Goal: Information Seeking & Learning: Learn about a topic

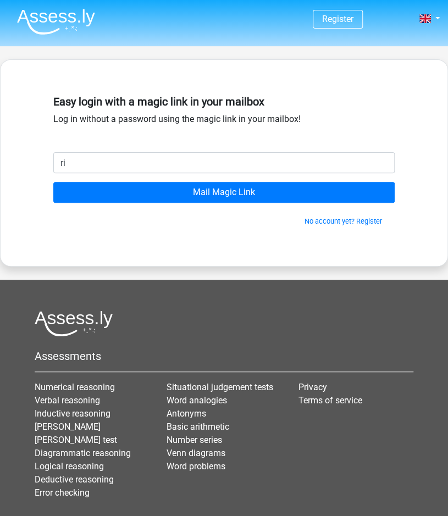
type input "r"
type input "a.rizk@my.bpp.com"
click at [53, 182] on input "Mail Magic Link" at bounding box center [223, 192] width 341 height 21
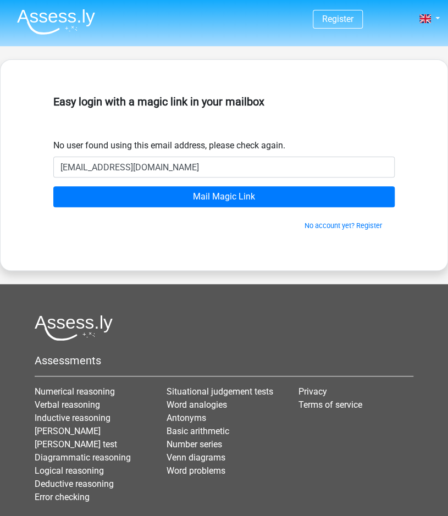
type input "[EMAIL_ADDRESS][DOMAIN_NAME]"
click at [53, 186] on input "Mail Magic Link" at bounding box center [223, 196] width 341 height 21
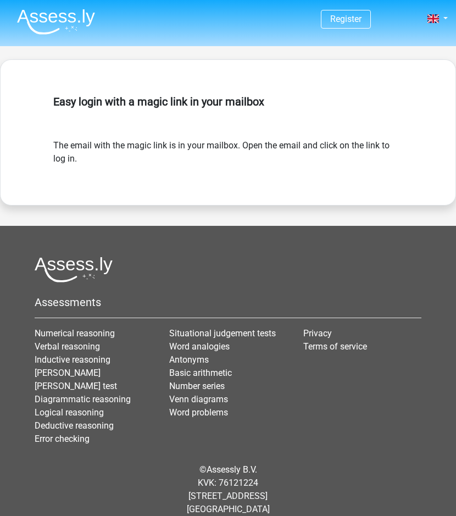
click at [73, 14] on img at bounding box center [56, 22] width 78 height 26
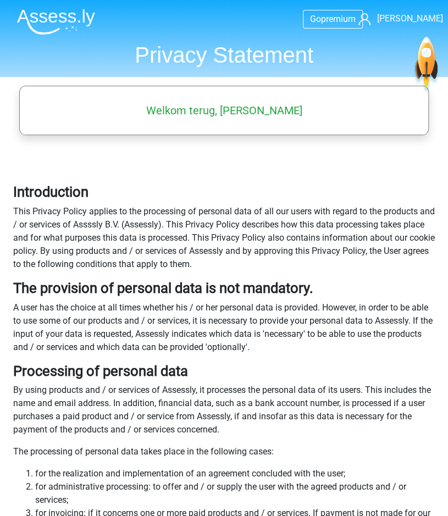
click at [429, 26] on nav "Go premium Amy rizkamy01@gmail.com" at bounding box center [223, 20] width 431 height 36
click at [425, 18] on span "[PERSON_NAME]" at bounding box center [410, 18] width 66 height 10
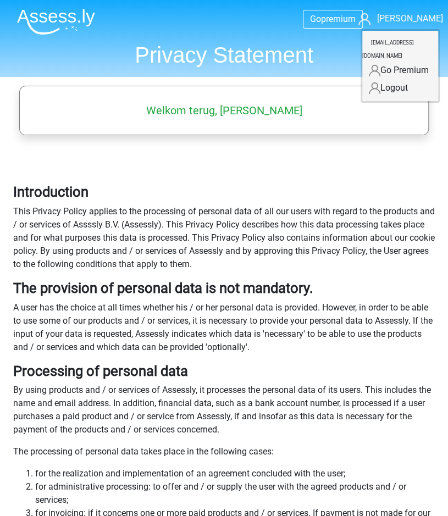
click at [58, 16] on img at bounding box center [56, 22] width 78 height 26
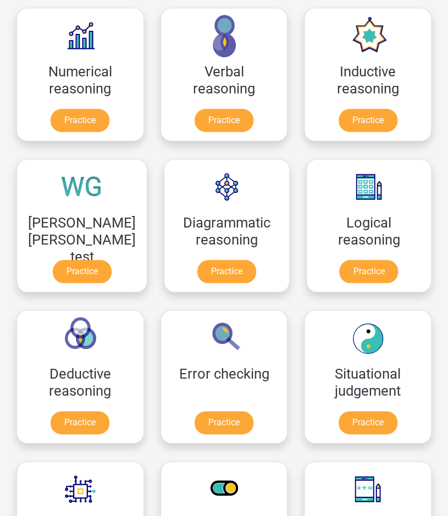
scroll to position [182, 0]
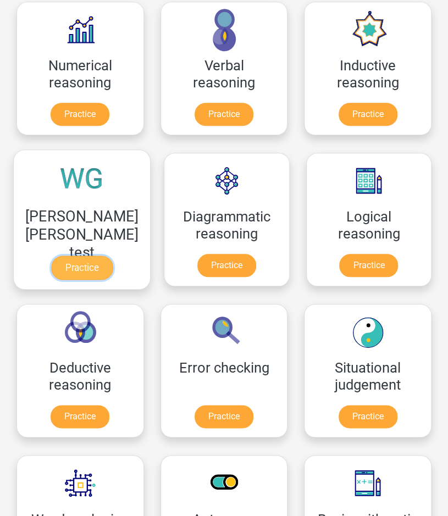
click at [89, 256] on link "Practice" at bounding box center [82, 268] width 62 height 24
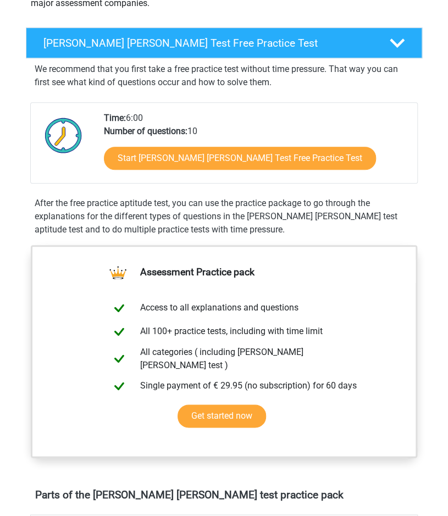
scroll to position [157, 0]
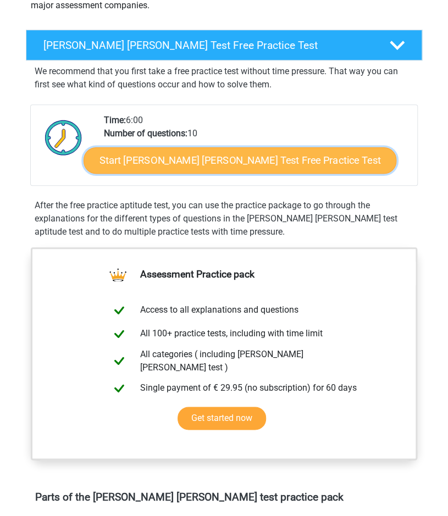
click at [263, 166] on link "Start Watson Glaser Test Free Practice Test" at bounding box center [240, 160] width 313 height 26
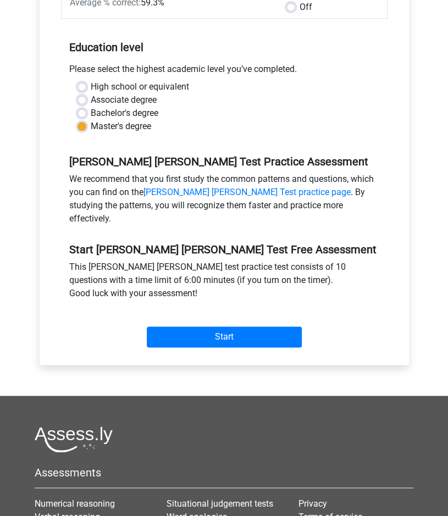
scroll to position [213, 0]
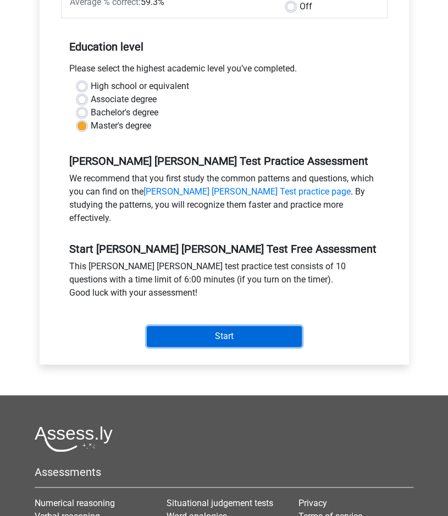
click at [239, 326] on input "Start" at bounding box center [224, 336] width 155 height 21
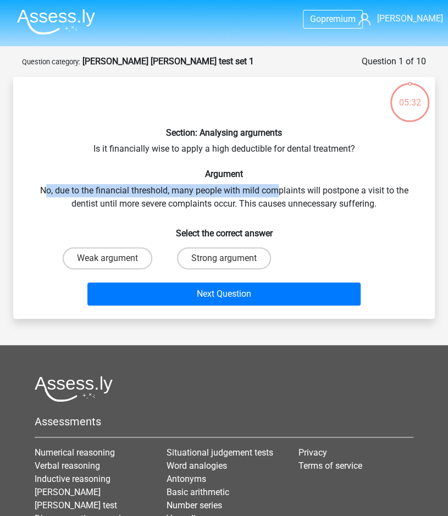
drag, startPoint x: 42, startPoint y: 190, endPoint x: 281, endPoint y: 195, distance: 239.1
click at [281, 195] on div "Section: Analysing arguments Is it financially wise to apply a high deductible …" at bounding box center [224, 198] width 413 height 224
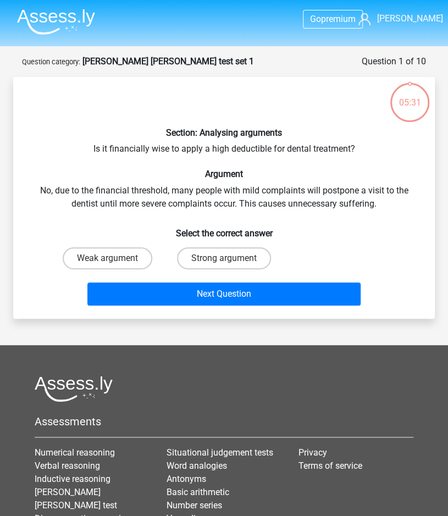
click at [288, 204] on div "Section: Analysing arguments Is it financially wise to apply a high deductible …" at bounding box center [224, 198] width 413 height 224
drag, startPoint x: 174, startPoint y: 191, endPoint x: 311, endPoint y: 190, distance: 136.8
click at [311, 190] on div "Section: Analysing arguments Is it financially wise to apply a high deductible …" at bounding box center [224, 198] width 413 height 224
click at [230, 258] on input "Strong argument" at bounding box center [227, 261] width 7 height 7
radio input "true"
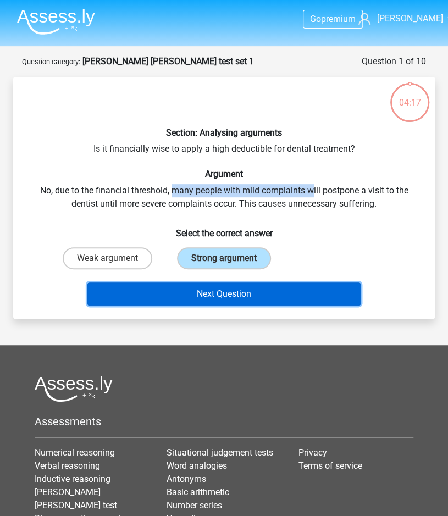
click at [225, 291] on button "Next Question" at bounding box center [223, 293] width 273 height 23
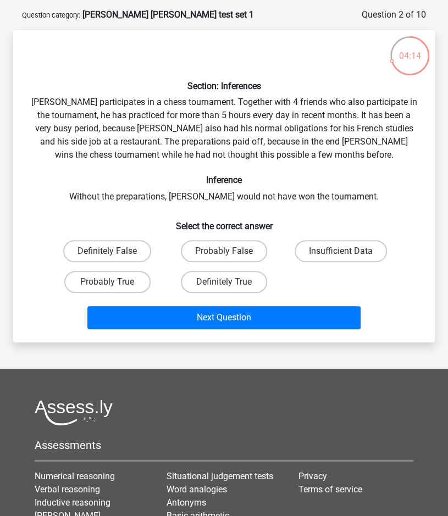
scroll to position [45, 0]
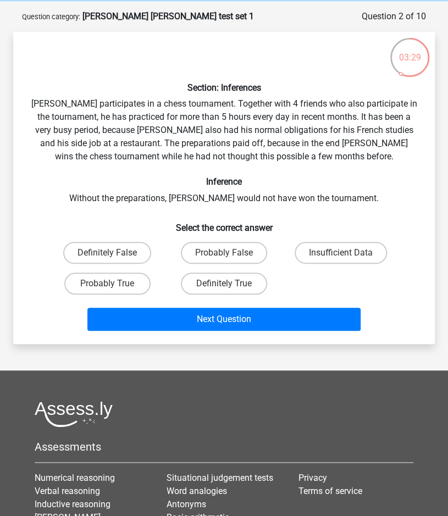
drag, startPoint x: 45, startPoint y: 103, endPoint x: 65, endPoint y: 103, distance: 19.8
click at [55, 103] on div "Section: Inferences Pablo participates in a chess tournament. Together with 4 f…" at bounding box center [224, 188] width 413 height 295
click at [70, 103] on div "Section: Inferences Pablo participates in a chess tournament. Together with 4 f…" at bounding box center [224, 188] width 413 height 295
click at [82, 97] on div "Section: Inferences Pablo participates in a chess tournament. Together with 4 f…" at bounding box center [224, 188] width 413 height 295
click at [68, 103] on div "Section: Inferences Pablo participates in a chess tournament. Together with 4 f…" at bounding box center [224, 188] width 413 height 295
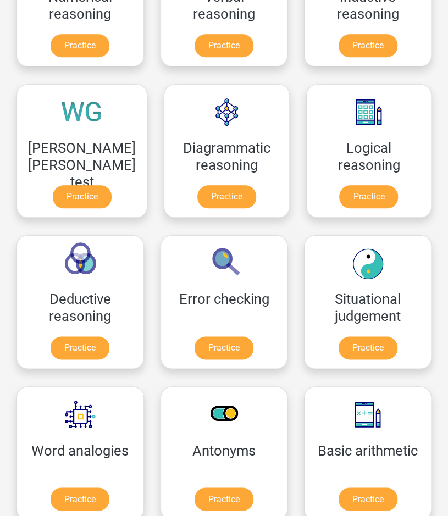
scroll to position [252, 0]
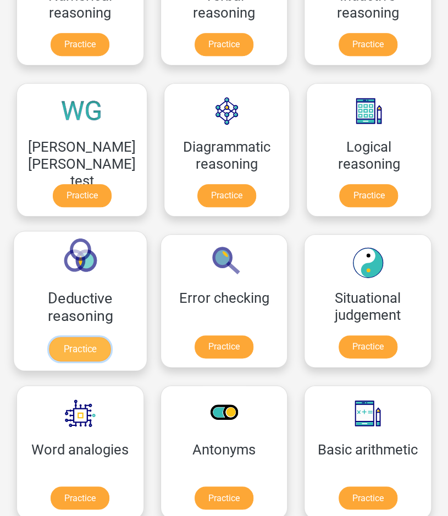
click at [108, 337] on link "Practice" at bounding box center [80, 349] width 62 height 24
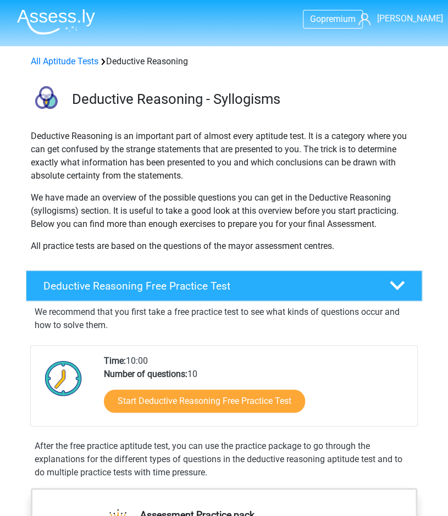
scroll to position [126, 0]
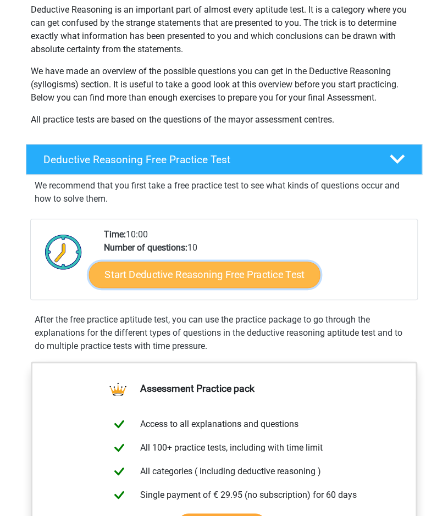
click at [256, 281] on link "Start Deductive Reasoning Free Practice Test" at bounding box center [203, 275] width 231 height 26
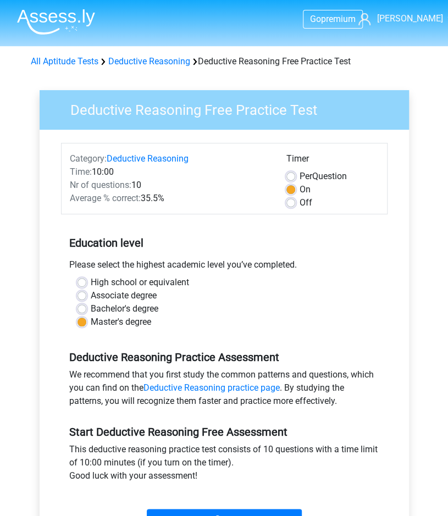
scroll to position [51, 0]
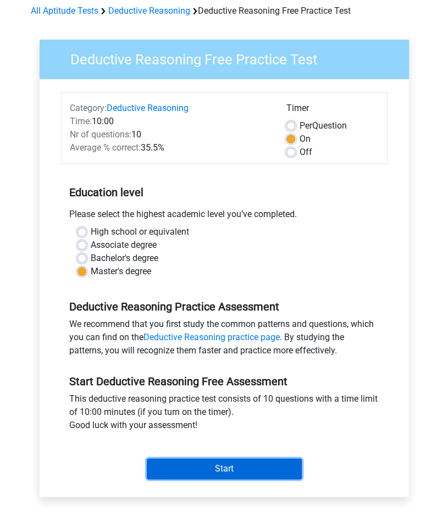
click at [201, 468] on input "Start" at bounding box center [224, 468] width 155 height 21
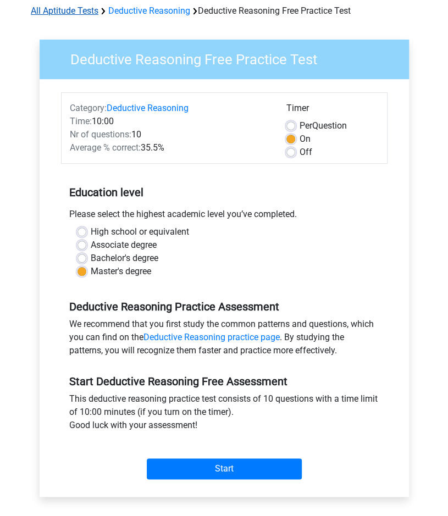
click at [92, 12] on link "All Aptitude Tests" at bounding box center [65, 10] width 68 height 10
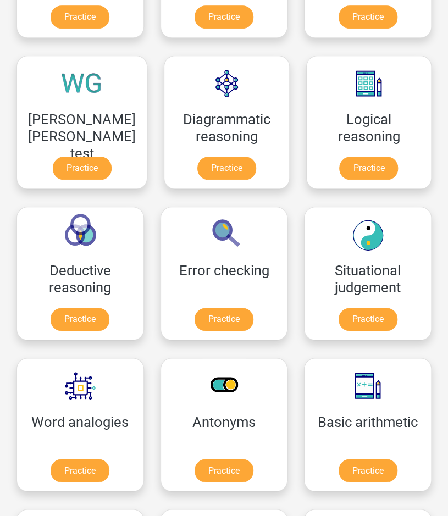
scroll to position [258, 0]
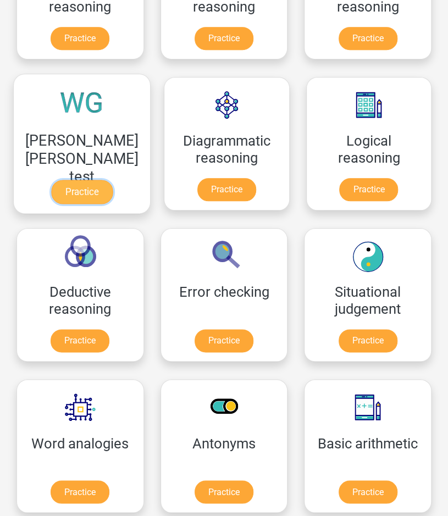
click at [90, 180] on link "Practice" at bounding box center [82, 192] width 62 height 24
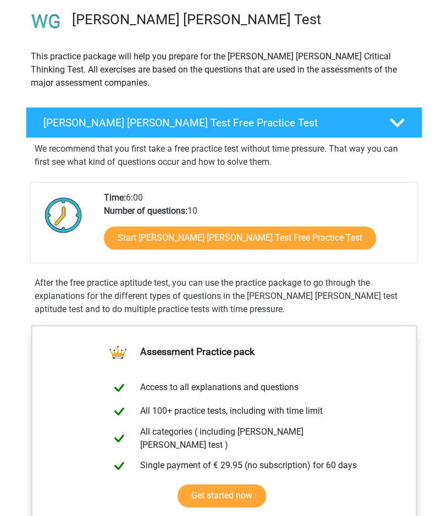
scroll to position [83, 0]
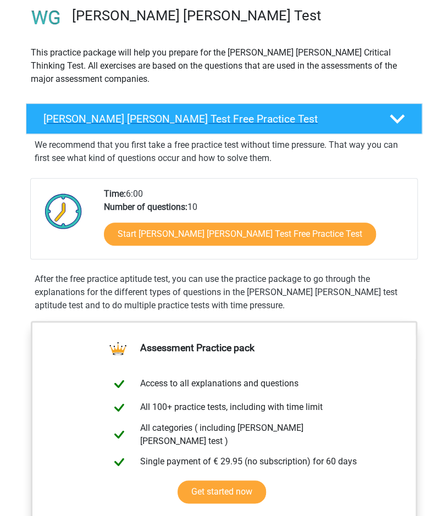
click at [415, 110] on div "Watson Glaser Test Free Practice Test" at bounding box center [224, 118] width 396 height 31
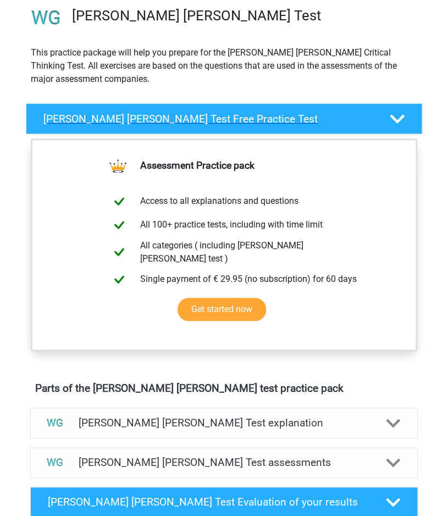
click at [415, 110] on div "Watson Glaser Test Free Practice Test" at bounding box center [224, 118] width 396 height 31
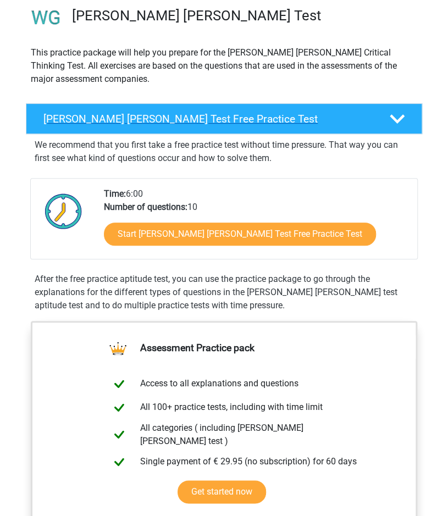
click at [415, 110] on div "Watson Glaser Test Free Practice Test" at bounding box center [224, 118] width 396 height 31
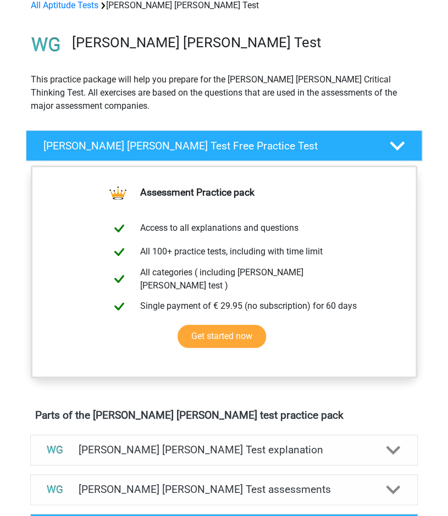
scroll to position [0, 0]
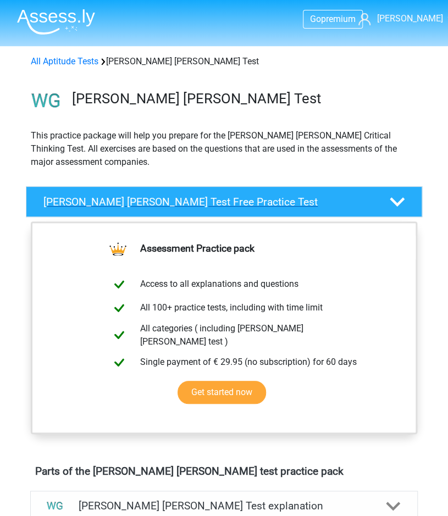
click at [187, 192] on div "Watson Glaser Test Free Practice Test" at bounding box center [224, 201] width 396 height 31
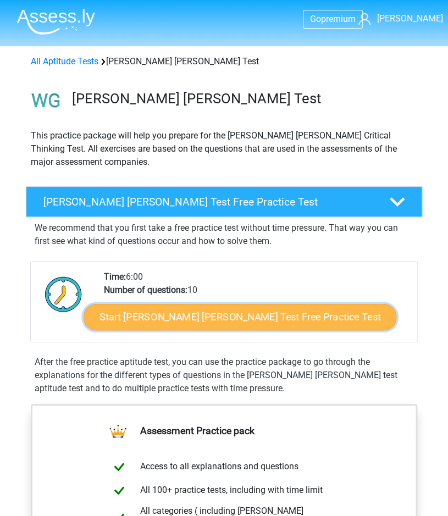
click at [179, 310] on link "Start Watson Glaser Test Free Practice Test" at bounding box center [240, 317] width 313 height 26
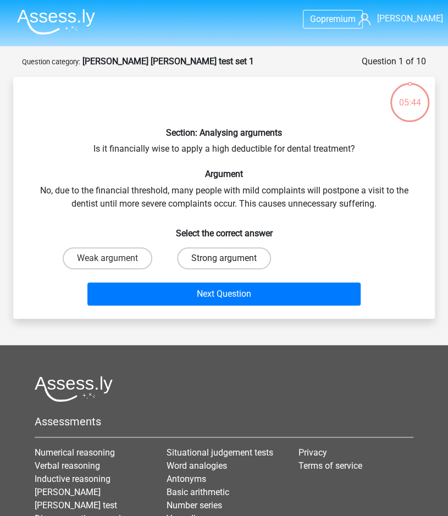
click at [250, 252] on label "Strong argument" at bounding box center [224, 258] width 94 height 22
click at [231, 258] on input "Strong argument" at bounding box center [227, 261] width 7 height 7
radio input "true"
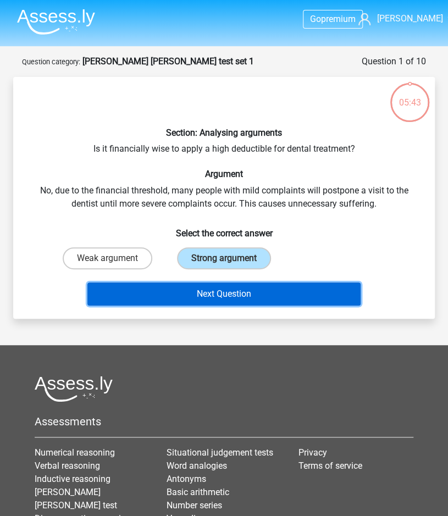
click at [249, 294] on button "Next Question" at bounding box center [223, 293] width 273 height 23
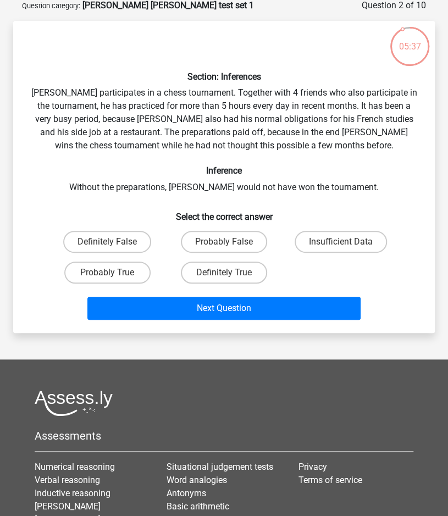
scroll to position [57, 0]
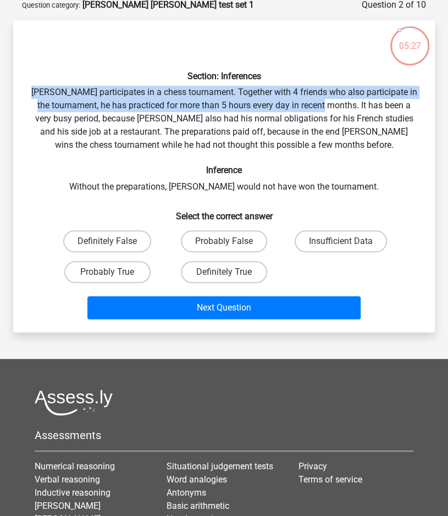
drag, startPoint x: 43, startPoint y: 97, endPoint x: 343, endPoint y: 104, distance: 300.1
click at [343, 104] on div "Section: Inferences Pablo participates in a chess tournament. Together with 4 f…" at bounding box center [224, 176] width 413 height 295
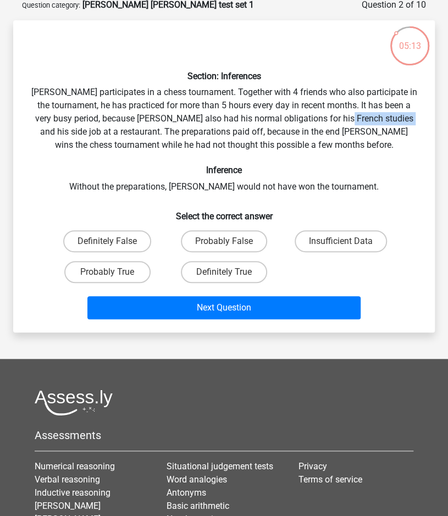
drag, startPoint x: 355, startPoint y: 118, endPoint x: 414, endPoint y: 113, distance: 59.5
click at [414, 113] on div "Section: Inferences Pablo participates in a chess tournament. Together with 4 f…" at bounding box center [224, 176] width 413 height 295
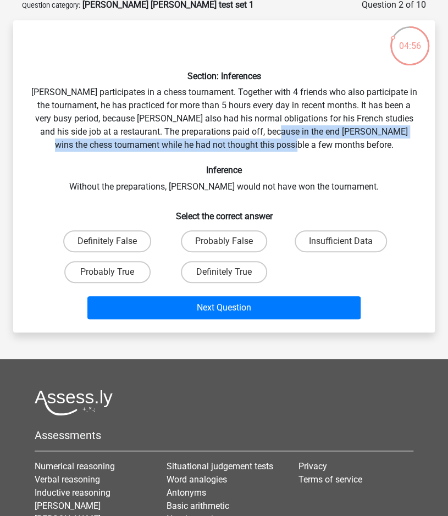
drag, startPoint x: 280, startPoint y: 131, endPoint x: 345, endPoint y: 142, distance: 65.8
click at [345, 142] on div "Section: Inferences Pablo participates in a chess tournament. Together with 4 f…" at bounding box center [224, 176] width 413 height 295
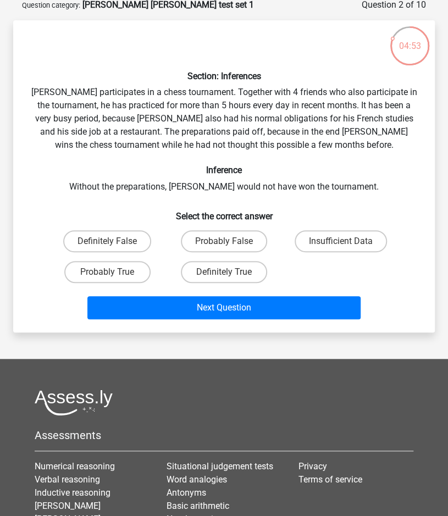
click at [341, 156] on div "Section: Inferences Pablo participates in a chess tournament. Together with 4 f…" at bounding box center [224, 176] width 413 height 295
click at [160, 270] on div "Probably True" at bounding box center [107, 272] width 108 height 22
click at [135, 271] on label "Probably True" at bounding box center [107, 272] width 86 height 22
click at [114, 272] on input "Probably True" at bounding box center [110, 275] width 7 height 7
radio input "true"
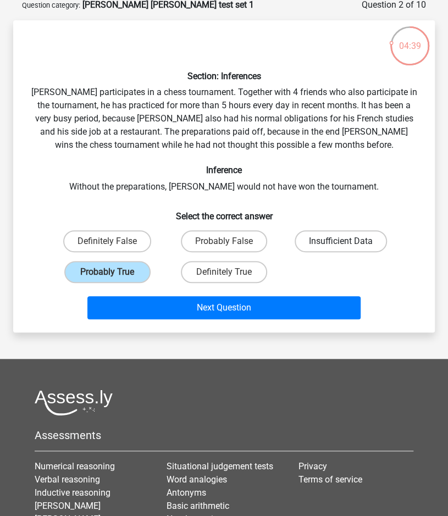
click at [332, 247] on label "Insufficient Data" at bounding box center [341, 241] width 92 height 22
click at [341, 247] on input "Insufficient Data" at bounding box center [344, 244] width 7 height 7
radio input "true"
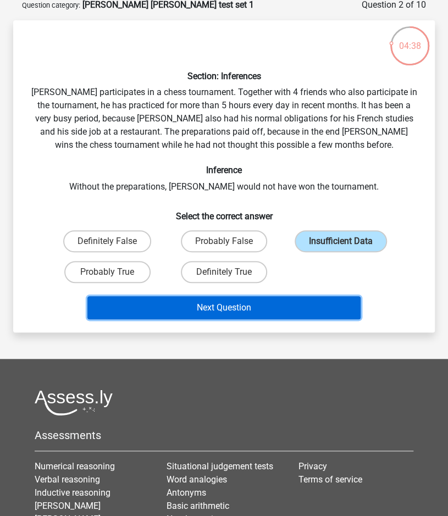
click at [318, 312] on button "Next Question" at bounding box center [223, 307] width 273 height 23
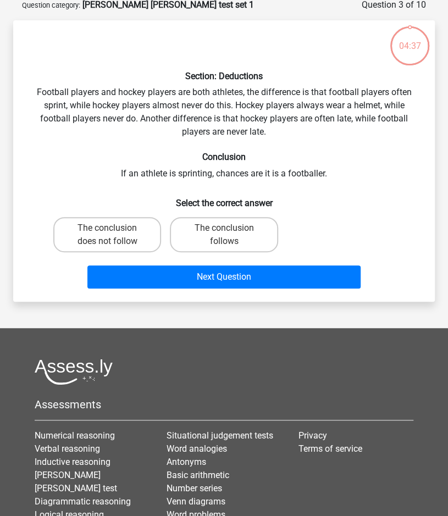
scroll to position [55, 0]
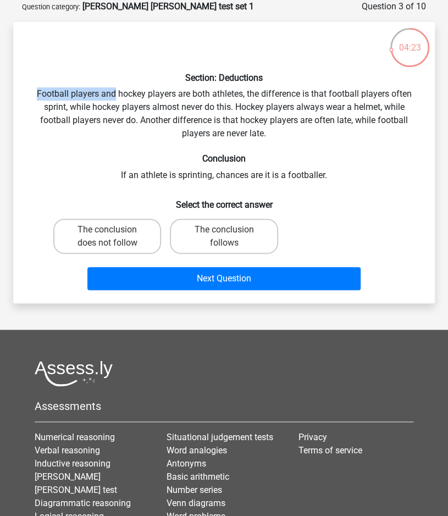
drag, startPoint x: 36, startPoint y: 91, endPoint x: 115, endPoint y: 97, distance: 78.8
click at [115, 97] on div "Section: Deductions Football players and hockey players are both athletes, the …" at bounding box center [224, 163] width 413 height 264
click at [135, 96] on div "Section: Deductions Football players and hockey players are both athletes, the …" at bounding box center [224, 163] width 413 height 264
click at [208, 235] on label "The conclusion follows" at bounding box center [224, 236] width 108 height 35
click at [224, 235] on input "The conclusion follows" at bounding box center [227, 233] width 7 height 7
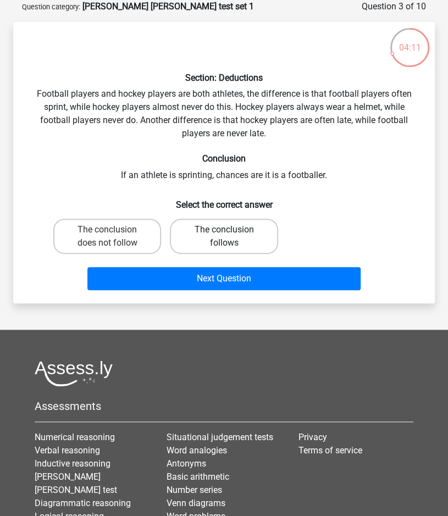
radio input "true"
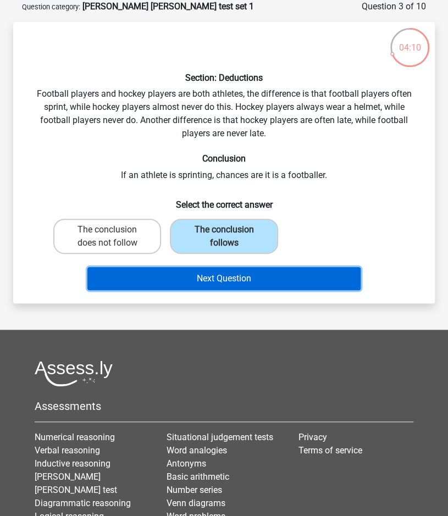
click at [215, 278] on button "Next Question" at bounding box center [223, 278] width 273 height 23
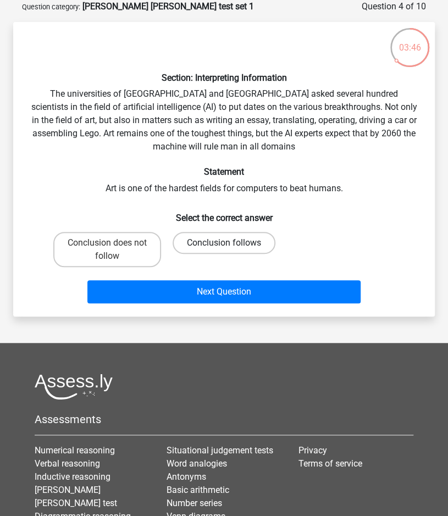
click at [212, 240] on label "Conclusion follows" at bounding box center [224, 243] width 103 height 22
click at [224, 243] on input "Conclusion follows" at bounding box center [227, 246] width 7 height 7
radio input "true"
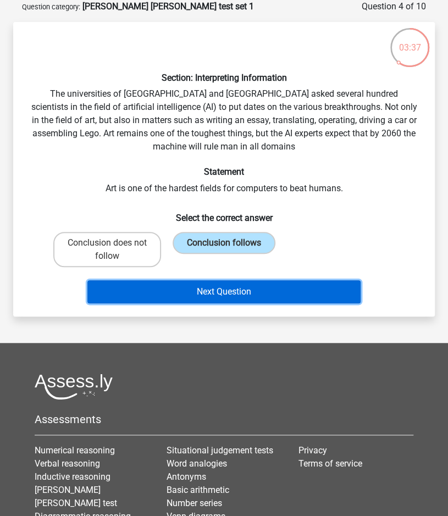
click at [221, 286] on button "Next Question" at bounding box center [223, 291] width 273 height 23
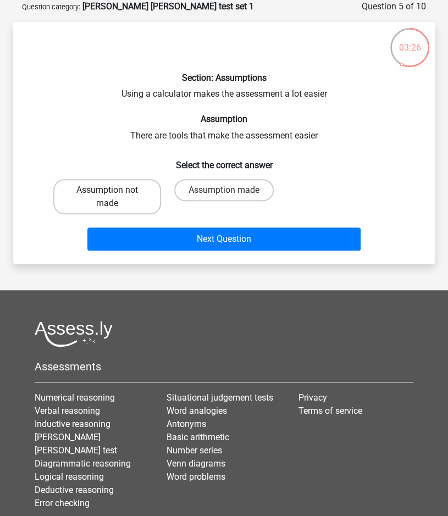
click at [141, 192] on label "Assumption not made" at bounding box center [107, 196] width 108 height 35
click at [114, 192] on input "Assumption not made" at bounding box center [110, 193] width 7 height 7
radio input "true"
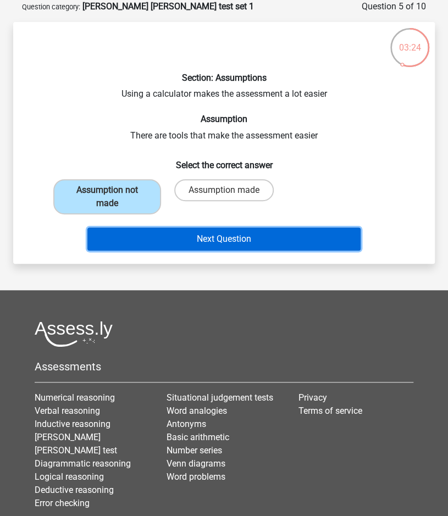
click at [191, 235] on button "Next Question" at bounding box center [223, 238] width 273 height 23
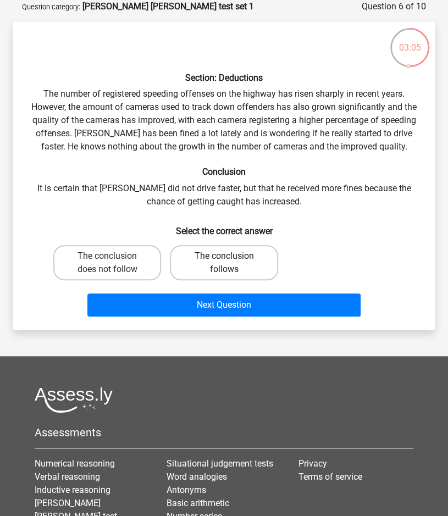
click at [207, 265] on label "The conclusion follows" at bounding box center [224, 262] width 108 height 35
click at [224, 263] on input "The conclusion follows" at bounding box center [227, 259] width 7 height 7
radio input "true"
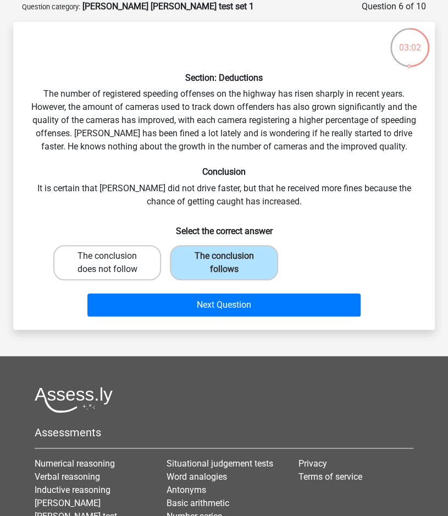
click at [137, 269] on label "The conclusion does not follow" at bounding box center [107, 262] width 108 height 35
click at [114, 263] on input "The conclusion does not follow" at bounding box center [110, 259] width 7 height 7
radio input "true"
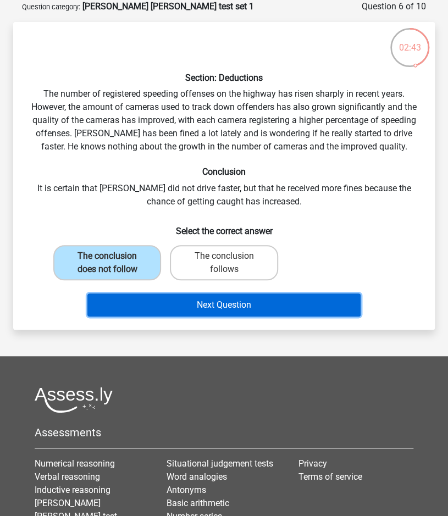
click at [180, 301] on button "Next Question" at bounding box center [223, 304] width 273 height 23
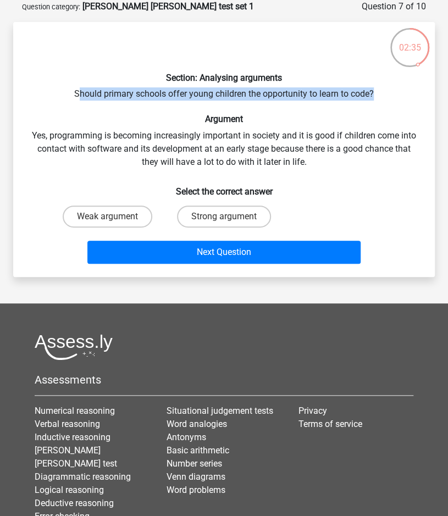
drag, startPoint x: 76, startPoint y: 92, endPoint x: 376, endPoint y: 97, distance: 300.6
click at [376, 97] on div "Section: Analysing arguments Should primary schools offer young children the op…" at bounding box center [224, 149] width 413 height 237
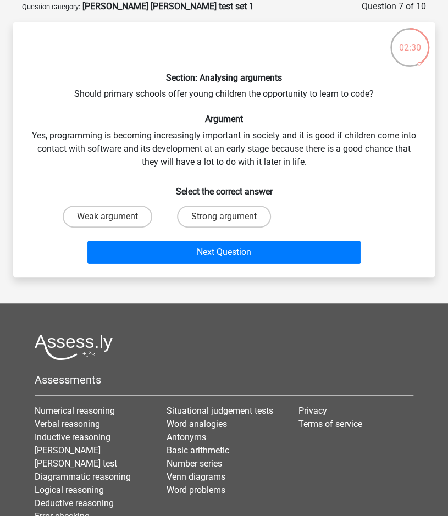
click at [236, 171] on div "Section: Analysing arguments Should primary schools offer young children the op…" at bounding box center [224, 149] width 413 height 237
click at [219, 212] on label "Strong argument" at bounding box center [224, 217] width 94 height 22
click at [224, 216] on input "Strong argument" at bounding box center [227, 219] width 7 height 7
radio input "true"
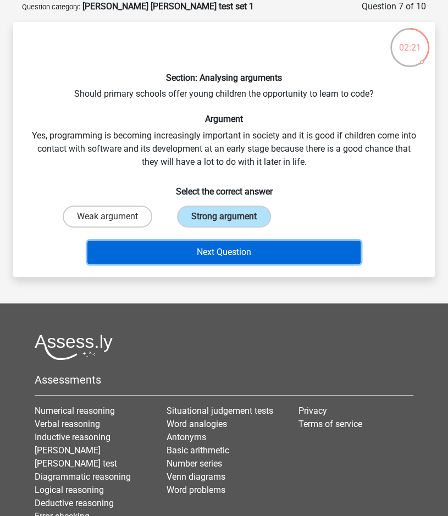
click at [182, 252] on button "Next Question" at bounding box center [223, 252] width 273 height 23
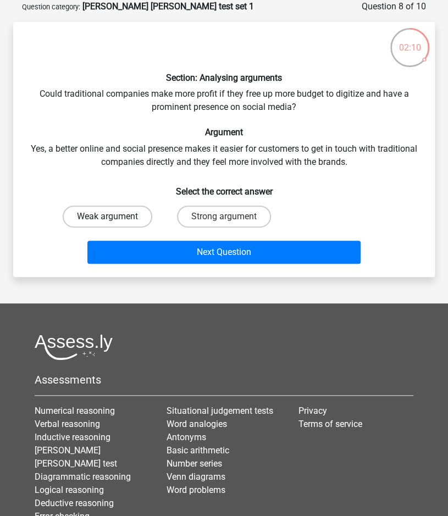
click at [127, 222] on label "Weak argument" at bounding box center [108, 217] width 90 height 22
click at [114, 222] on input "Weak argument" at bounding box center [110, 219] width 7 height 7
radio input "true"
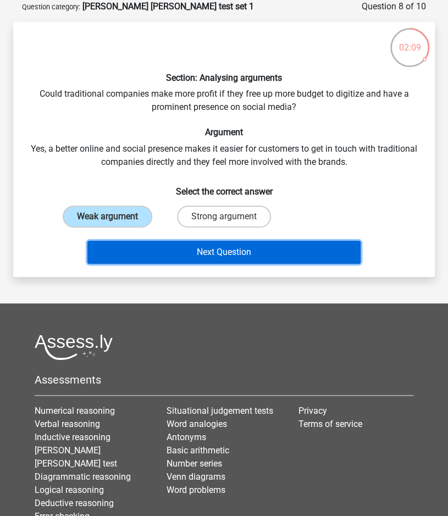
click at [164, 247] on button "Next Question" at bounding box center [223, 252] width 273 height 23
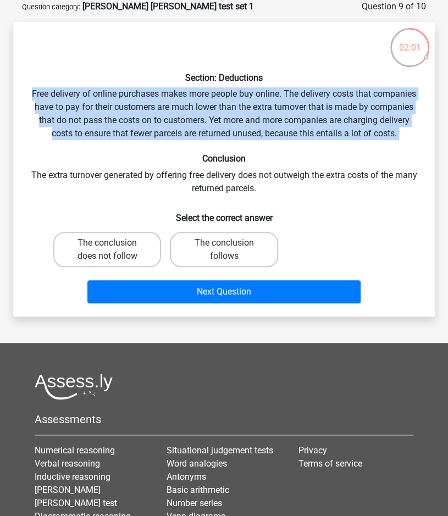
drag, startPoint x: 51, startPoint y: 97, endPoint x: 253, endPoint y: 154, distance: 210.3
click at [253, 154] on div "Section: Deductions Free delivery of online purchases makes more people buy onl…" at bounding box center [224, 169] width 413 height 277
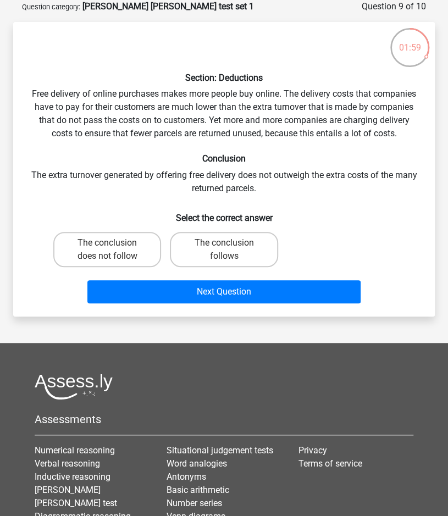
click at [124, 191] on div "Section: Deductions Free delivery of online purchases makes more people buy onl…" at bounding box center [224, 169] width 413 height 277
click at [243, 212] on div "Section: Deductions Free delivery of online purchases makes more people buy onl…" at bounding box center [224, 169] width 413 height 277
click at [301, 193] on div "Section: Deductions Free delivery of online purchases makes more people buy onl…" at bounding box center [224, 169] width 413 height 277
click at [237, 251] on label "The conclusion follows" at bounding box center [224, 249] width 108 height 35
click at [231, 250] on input "The conclusion follows" at bounding box center [227, 246] width 7 height 7
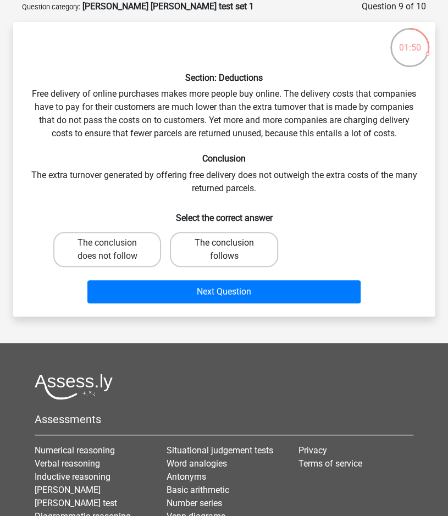
radio input "true"
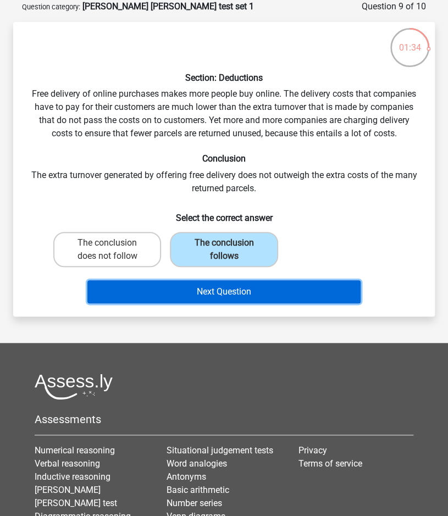
click at [227, 302] on button "Next Question" at bounding box center [223, 291] width 273 height 23
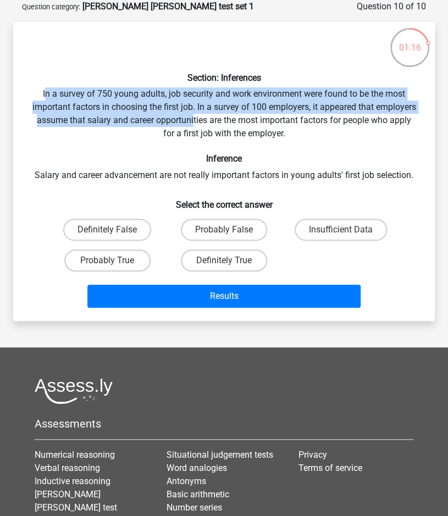
drag, startPoint x: 45, startPoint y: 88, endPoint x: 234, endPoint y: 115, distance: 190.9
click at [234, 115] on div "Section: Inferences In a survey of 750 young adults, job security and work envi…" at bounding box center [224, 171] width 413 height 281
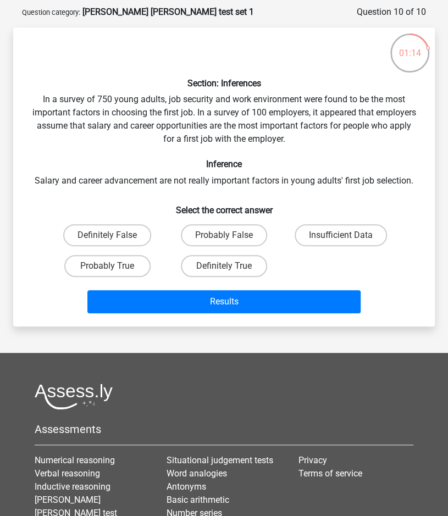
click at [258, 138] on div "Section: Inferences In a survey of 750 young adults, job security and work envi…" at bounding box center [224, 176] width 413 height 281
drag, startPoint x: 36, startPoint y: 179, endPoint x: 191, endPoint y: 185, distance: 155.6
click at [191, 185] on div "Section: Inferences In a survey of 750 young adults, job security and work envi…" at bounding box center [224, 176] width 413 height 281
click at [238, 204] on h6 "Select the correct answer" at bounding box center [224, 205] width 386 height 19
click at [111, 262] on label "Probably True" at bounding box center [107, 266] width 86 height 22
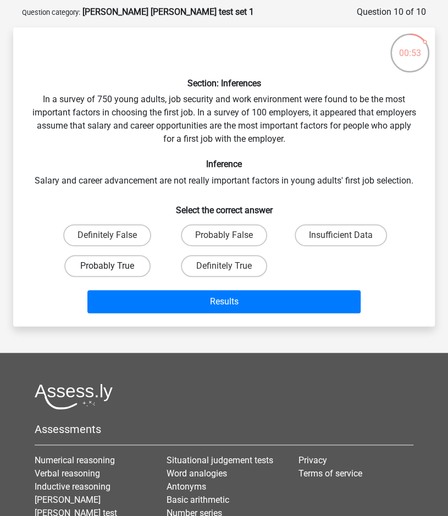
click at [111, 266] on input "Probably True" at bounding box center [110, 269] width 7 height 7
radio input "true"
click at [304, 238] on label "Insufficient Data" at bounding box center [341, 235] width 92 height 22
click at [341, 238] on input "Insufficient Data" at bounding box center [344, 238] width 7 height 7
radio input "true"
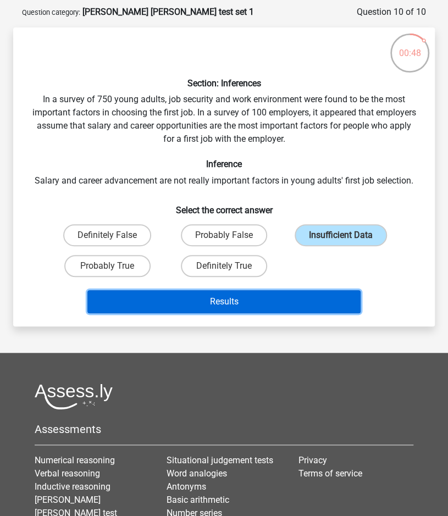
click at [263, 298] on button "Results" at bounding box center [223, 301] width 273 height 23
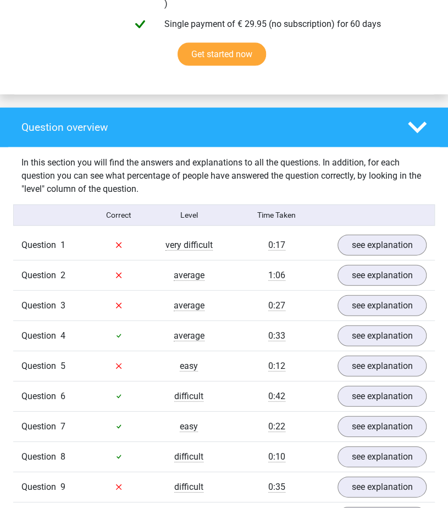
scroll to position [774, 0]
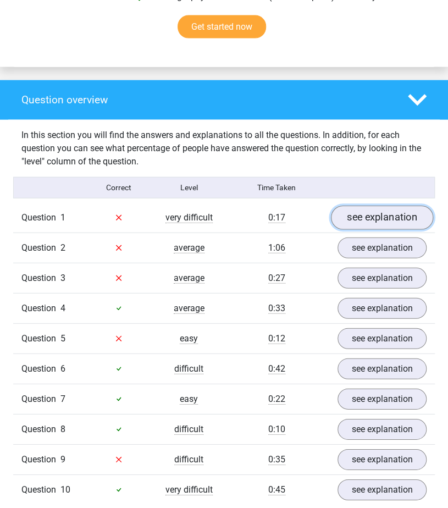
click at [367, 206] on link "see explanation" at bounding box center [382, 218] width 102 height 24
